Goal: Task Accomplishment & Management: Complete application form

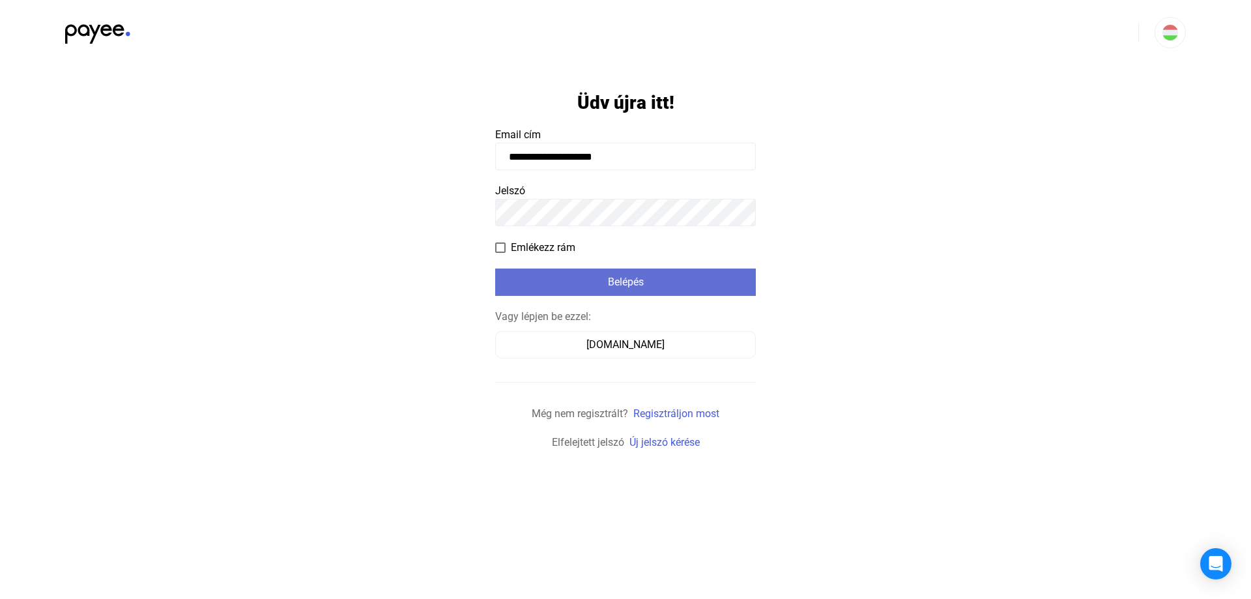
click at [618, 287] on div "Belépés" at bounding box center [625, 282] width 253 height 16
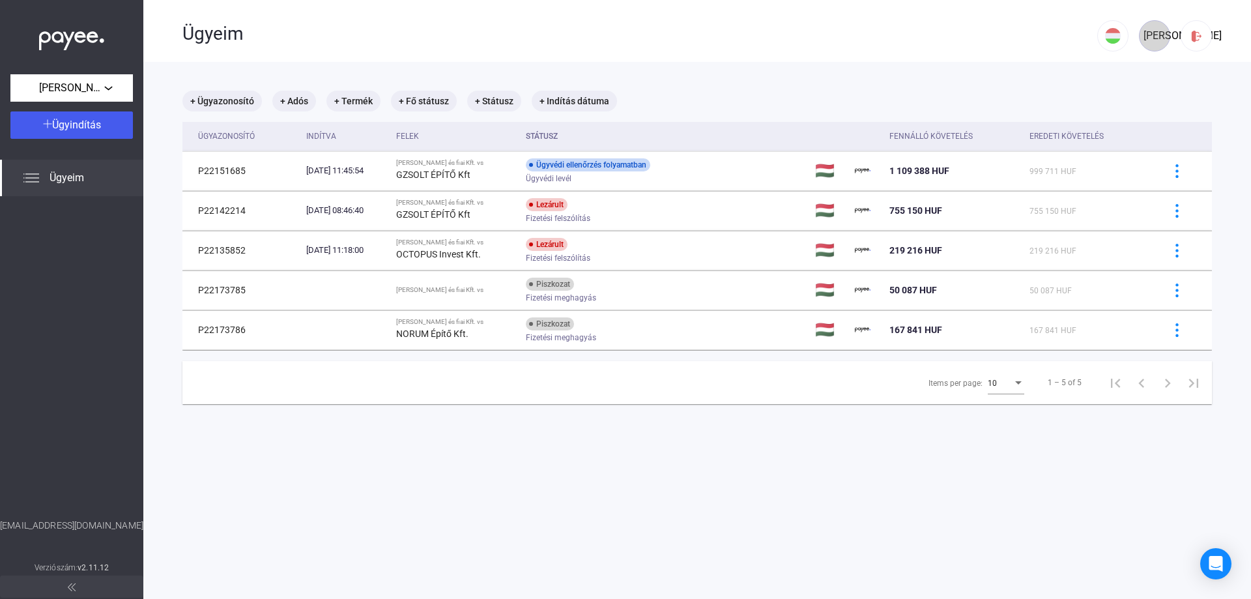
click at [1158, 36] on div "[PERSON_NAME]" at bounding box center [1154, 36] width 22 height 16
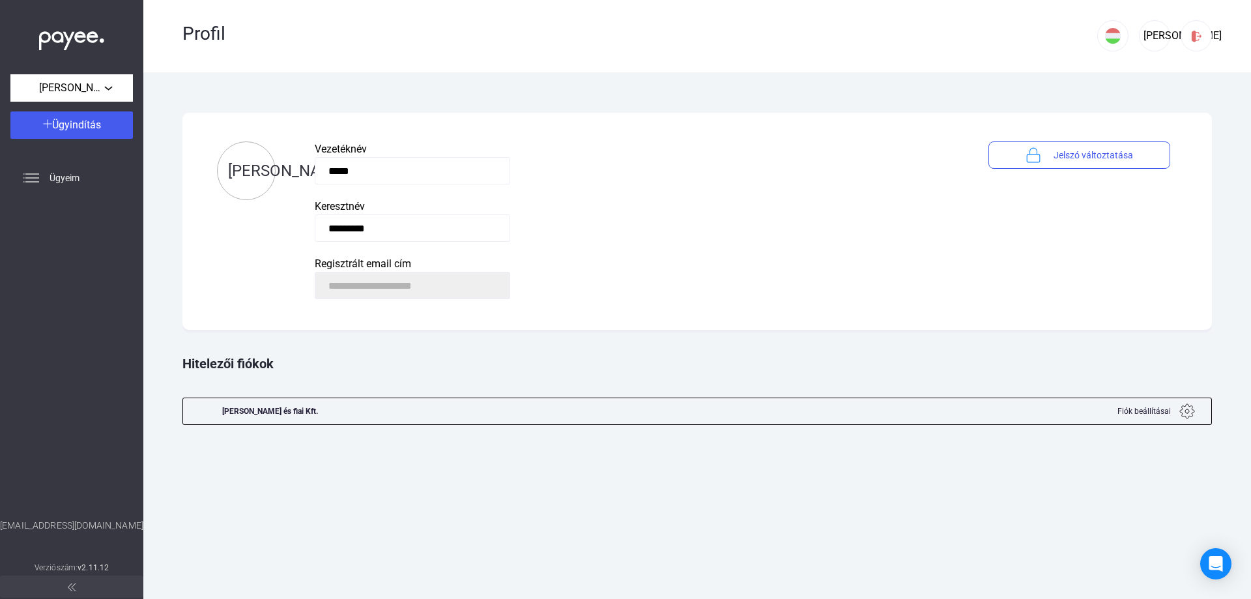
click at [431, 411] on div at bounding box center [709, 411] width 746 height 26
click at [1188, 409] on img at bounding box center [1187, 411] width 16 height 16
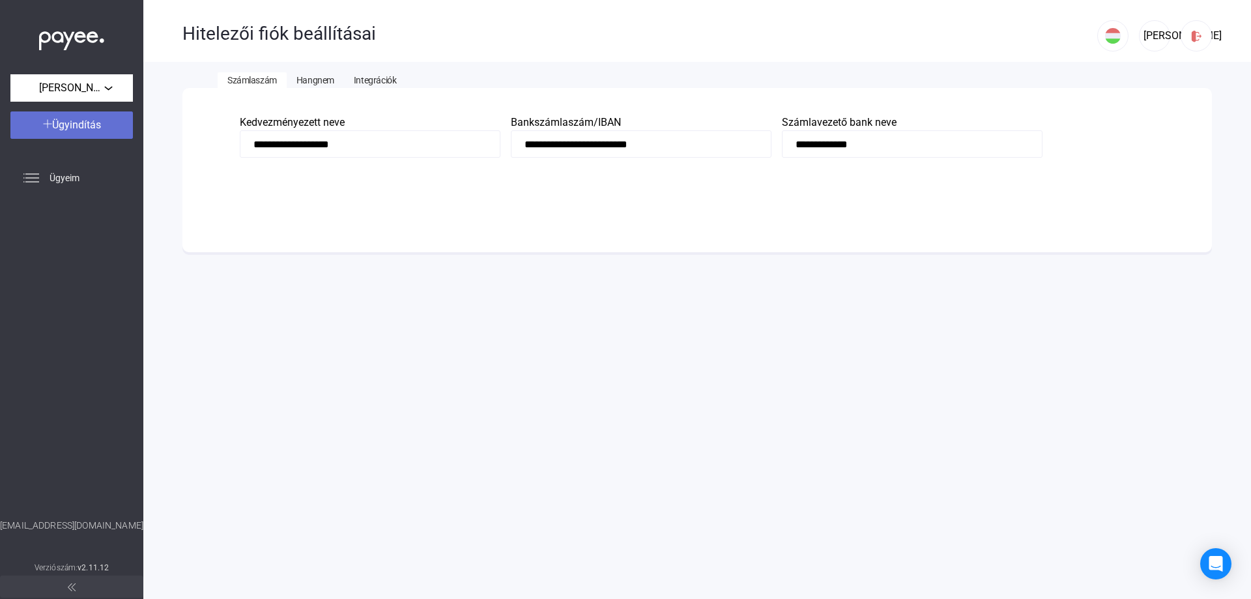
click at [63, 132] on div "Ügyindítás" at bounding box center [71, 125] width 115 height 16
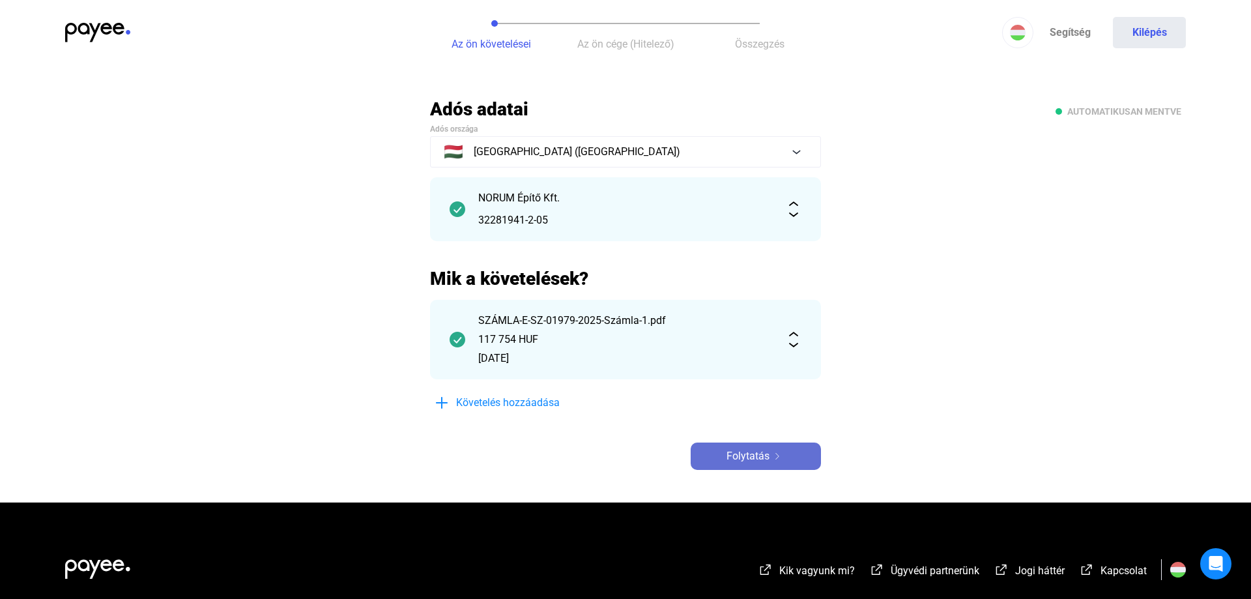
click at [740, 460] on span "Folytatás" at bounding box center [747, 456] width 43 height 16
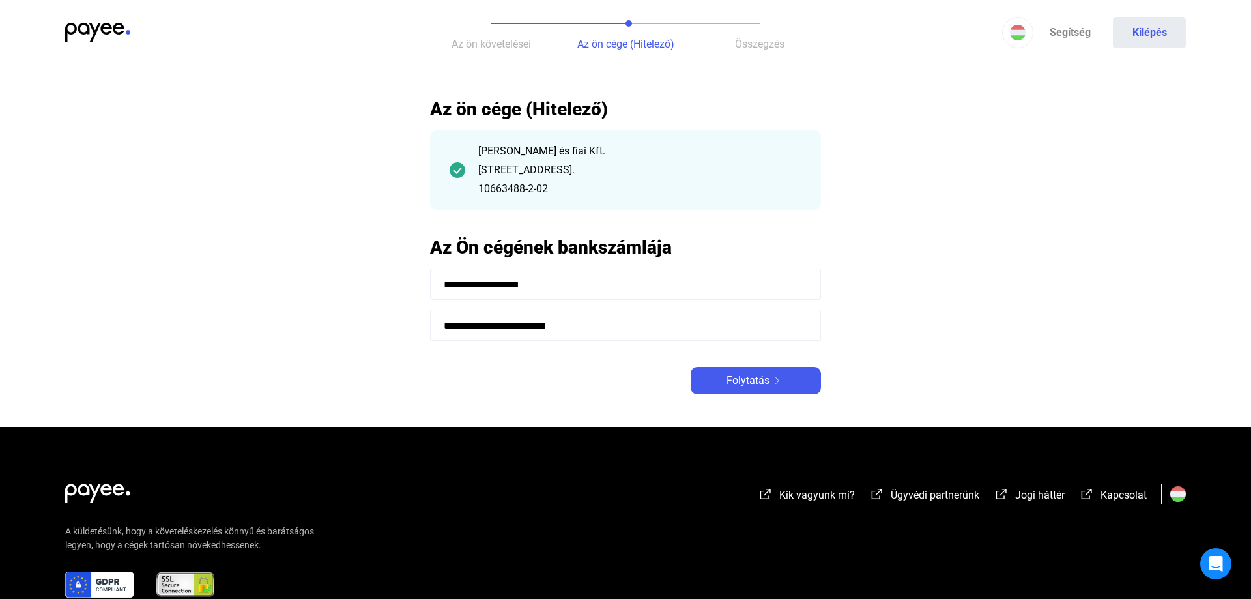
click at [543, 184] on div "10663488-2-02" at bounding box center [639, 189] width 323 height 16
click at [743, 380] on span "Folytatás" at bounding box center [747, 381] width 43 height 16
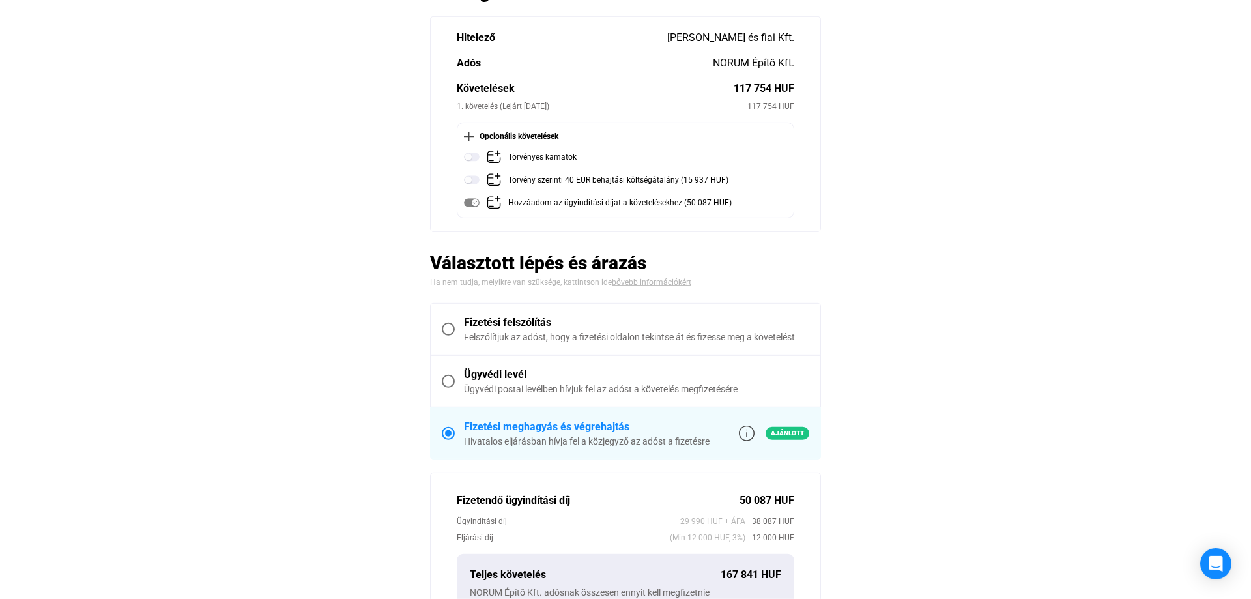
scroll to position [133, 0]
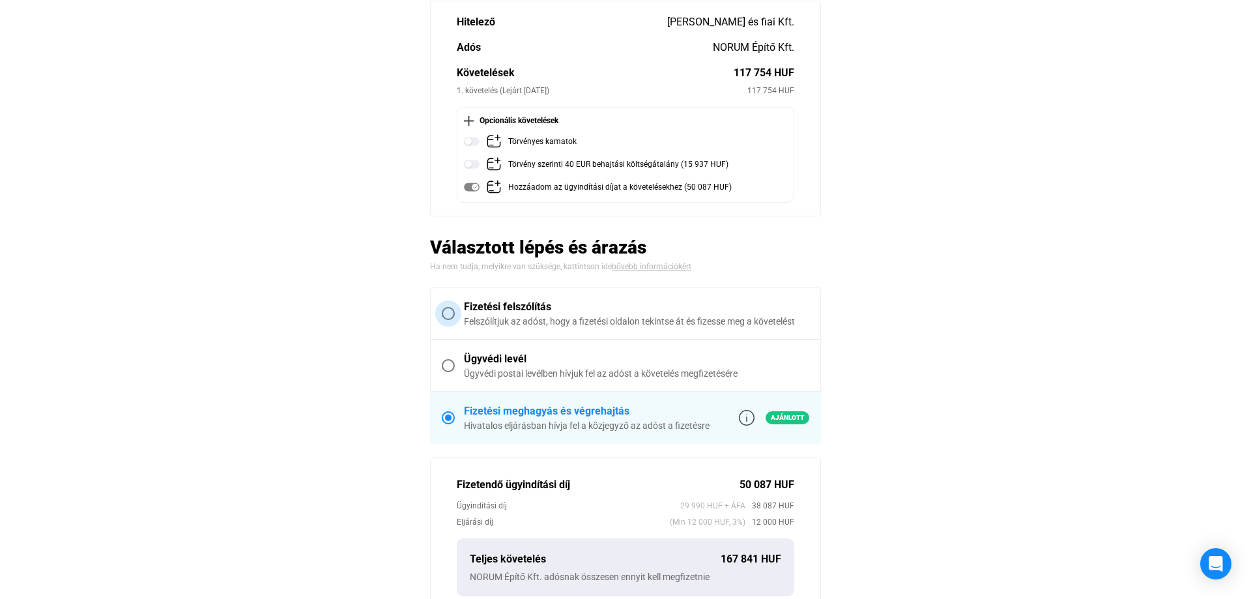
click at [448, 311] on span at bounding box center [448, 313] width 13 height 13
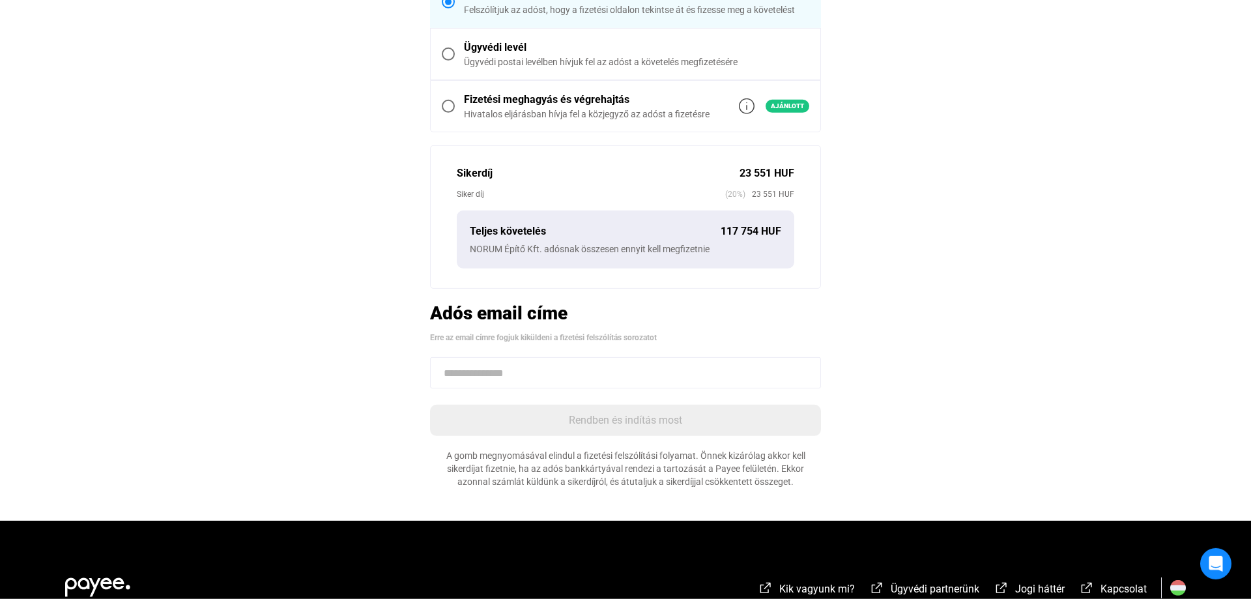
scroll to position [199, 0]
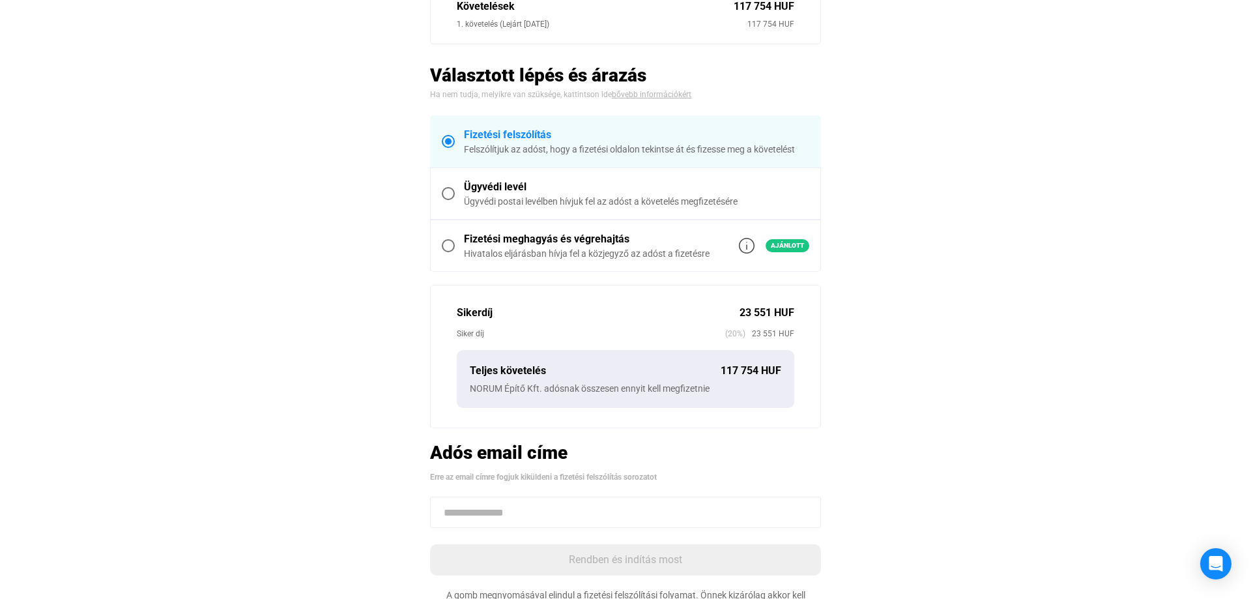
click at [453, 192] on span at bounding box center [448, 193] width 13 height 13
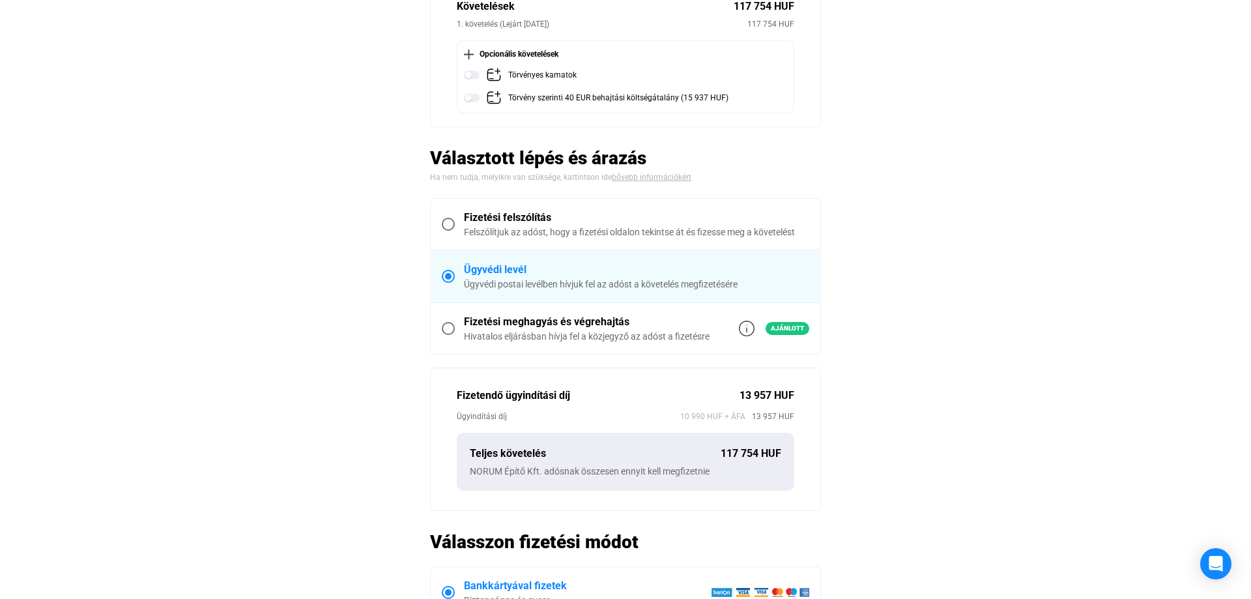
click at [448, 220] on span at bounding box center [448, 224] width 13 height 13
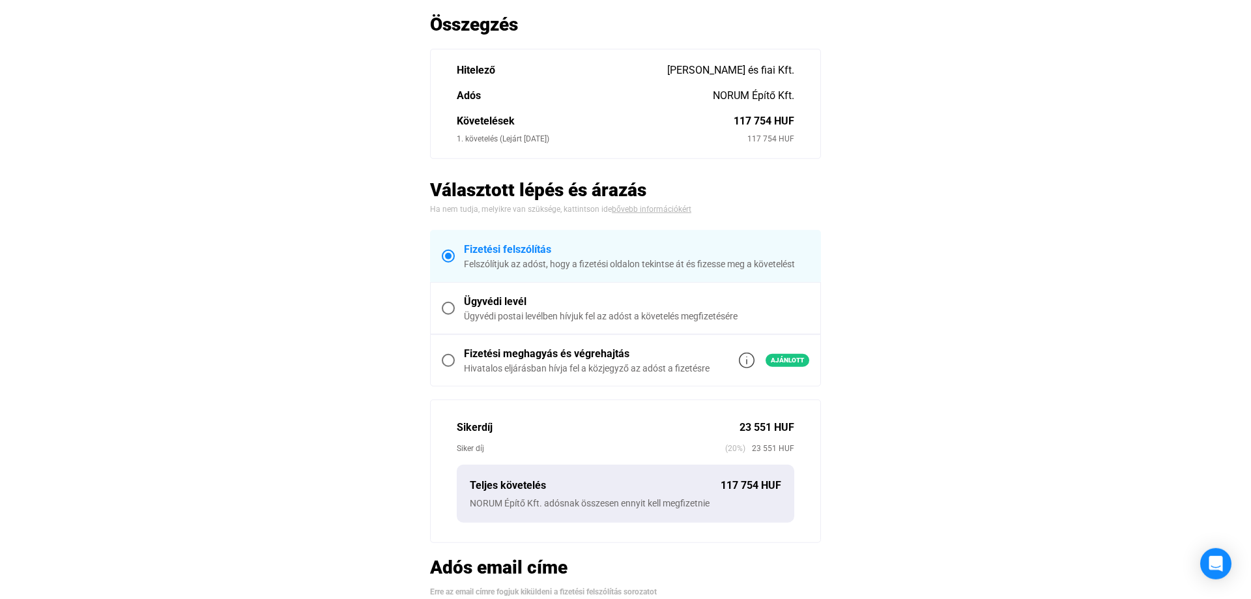
scroll to position [0, 0]
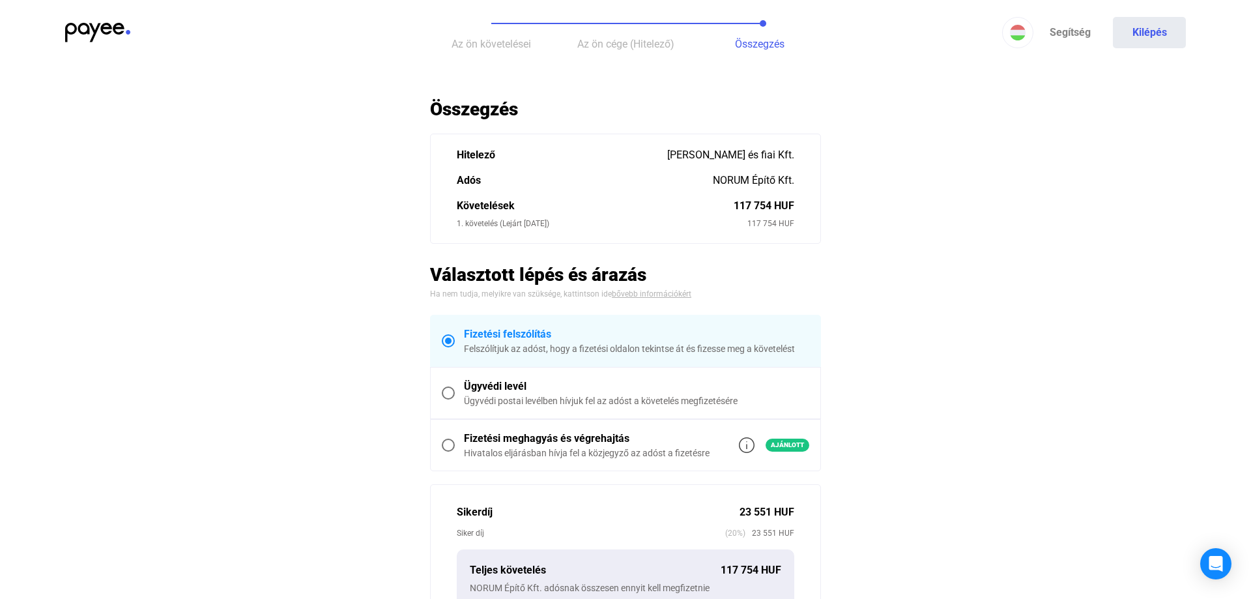
click at [452, 388] on span at bounding box center [448, 392] width 13 height 13
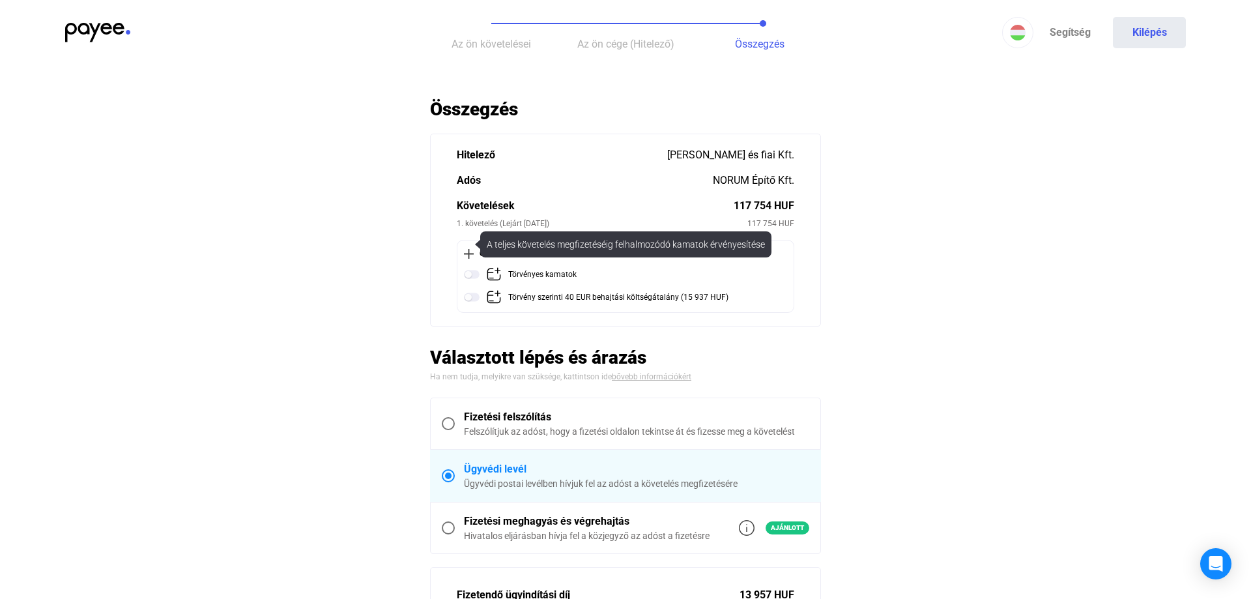
click at [473, 271] on img at bounding box center [472, 274] width 16 height 16
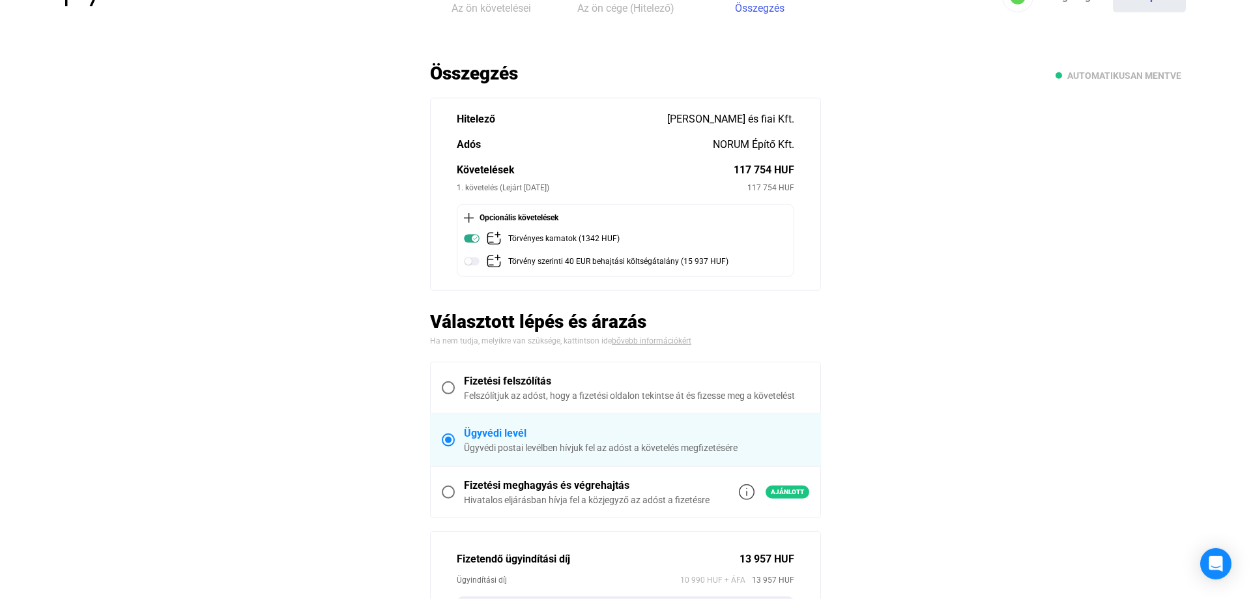
scroll to position [66, 0]
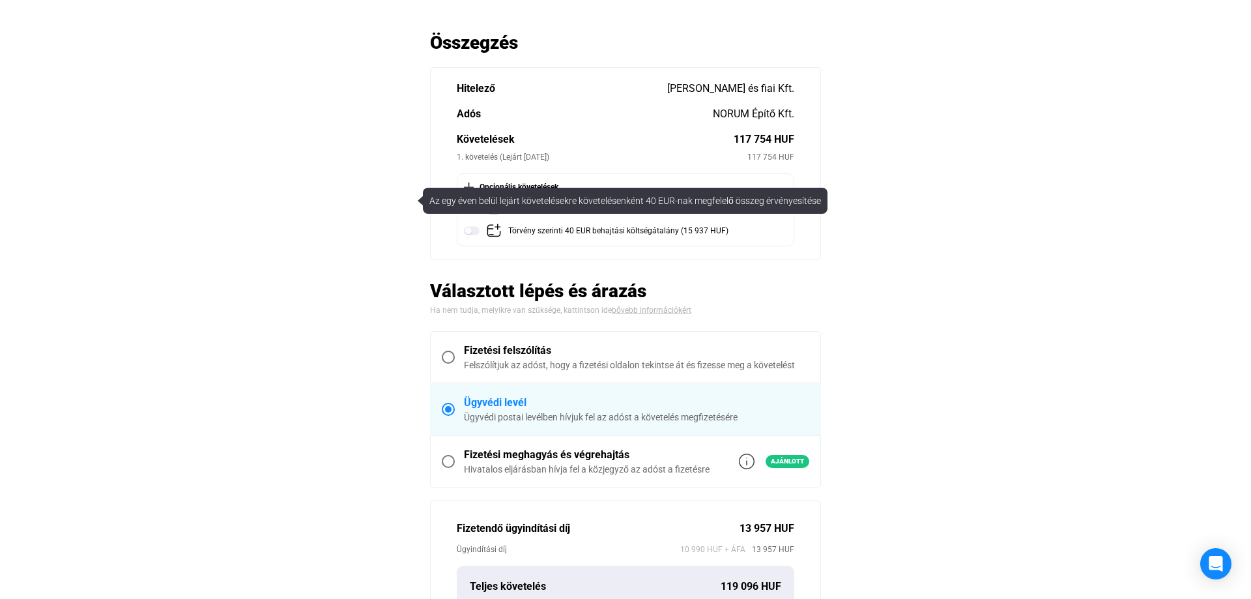
click at [474, 231] on img at bounding box center [472, 231] width 16 height 16
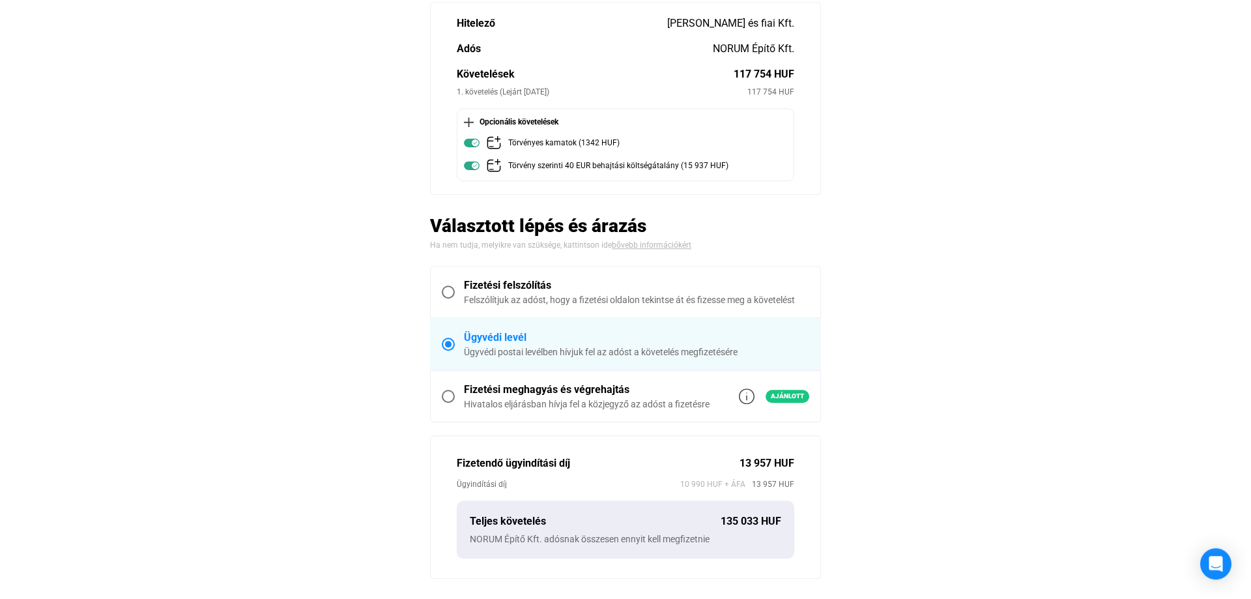
scroll to position [133, 0]
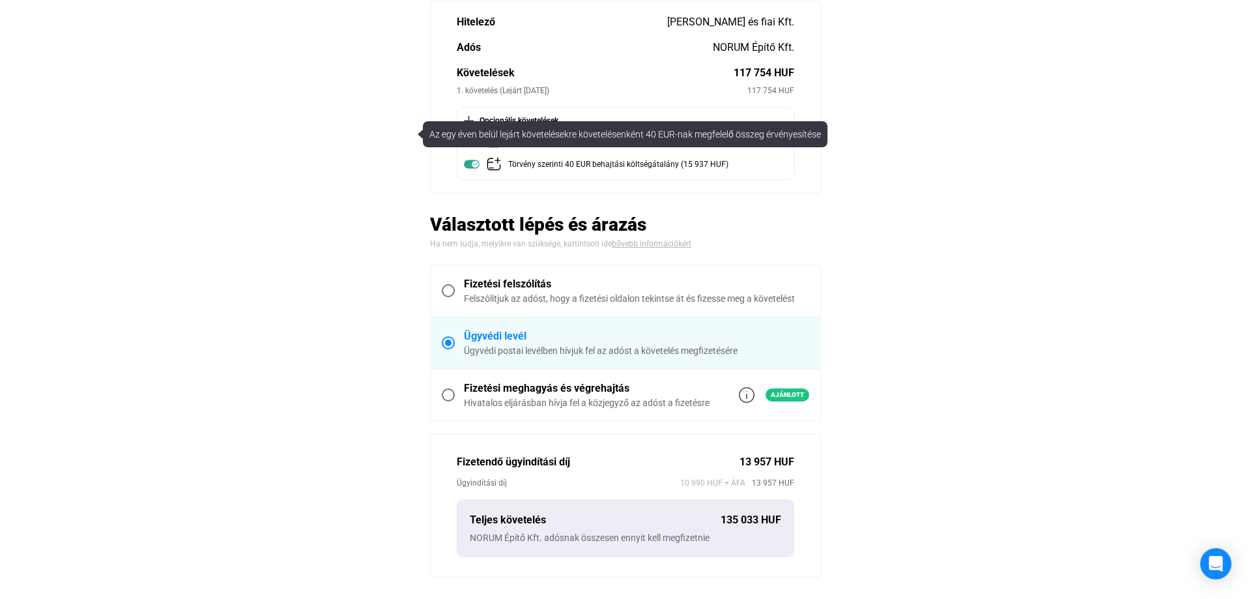
click at [472, 162] on img at bounding box center [472, 164] width 16 height 16
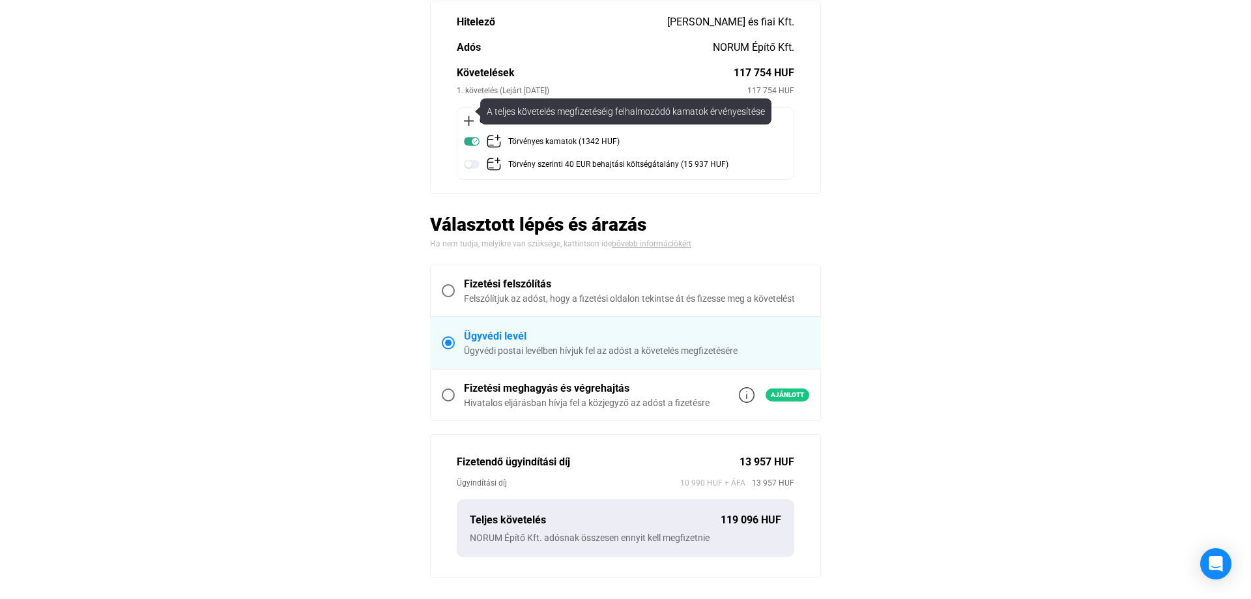
click at [474, 143] on img at bounding box center [472, 142] width 16 height 16
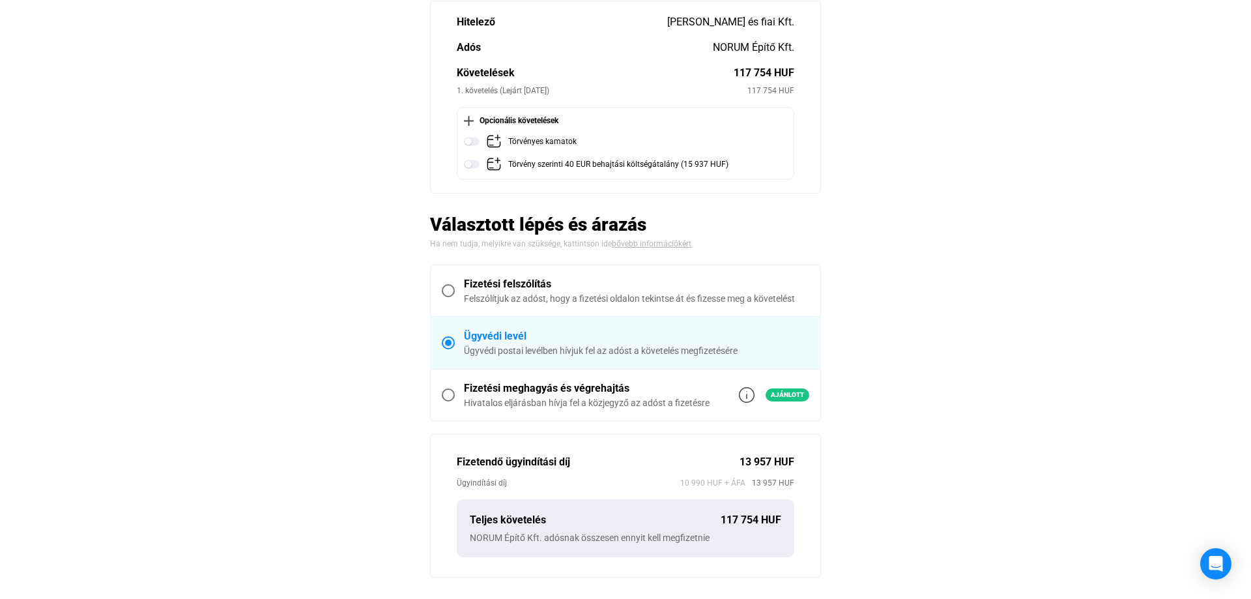
click at [474, 143] on img at bounding box center [472, 142] width 16 height 16
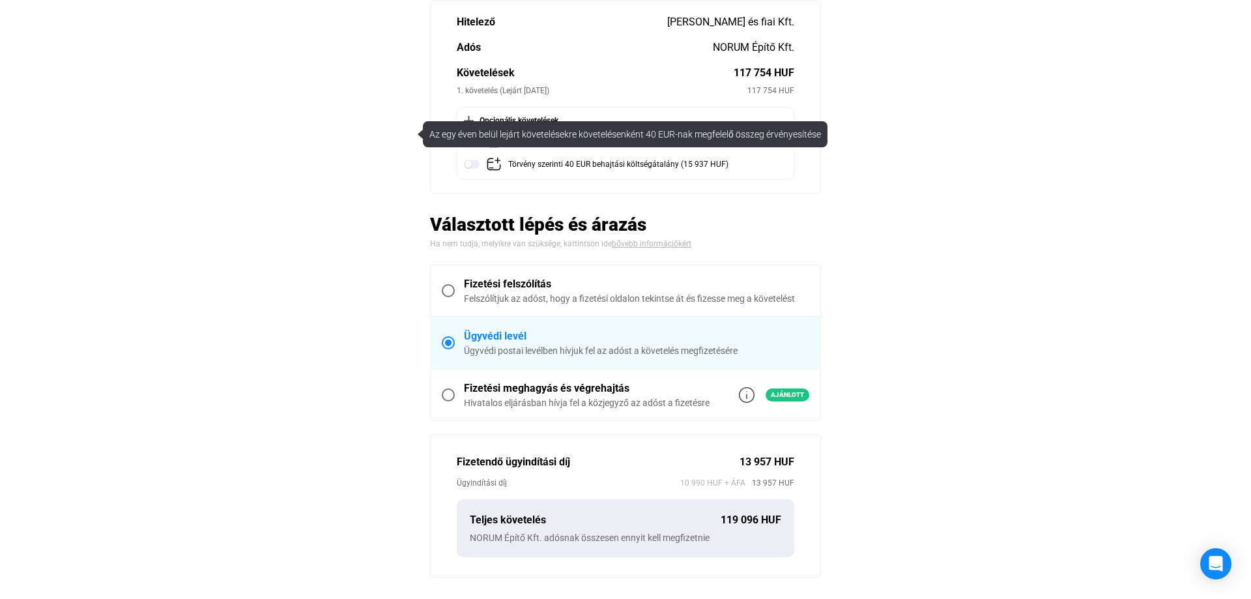
click at [471, 164] on img at bounding box center [472, 164] width 16 height 16
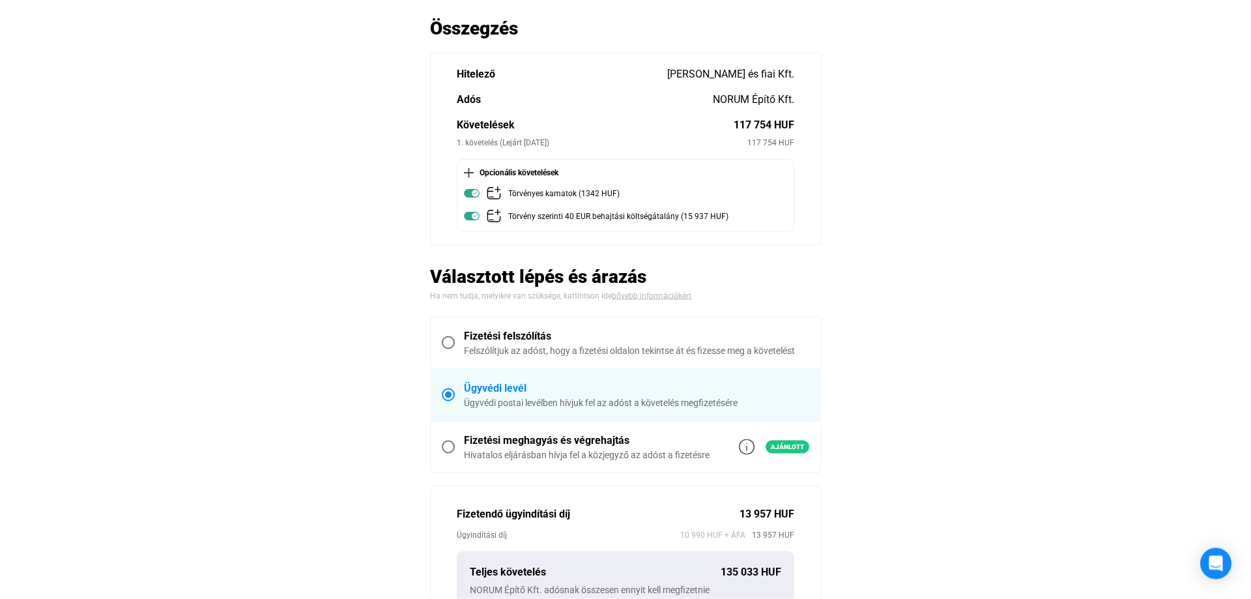
scroll to position [0, 0]
